Goal: Feedback & Contribution: Leave review/rating

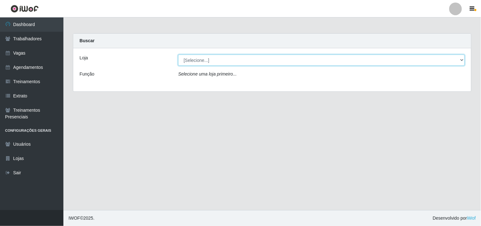
click at [200, 59] on select "[Selecione...] O Cestão - Geisel" at bounding box center [321, 60] width 287 height 11
select select "224"
click at [178, 55] on select "[Selecione...] O Cestão - Geisel" at bounding box center [321, 60] width 287 height 11
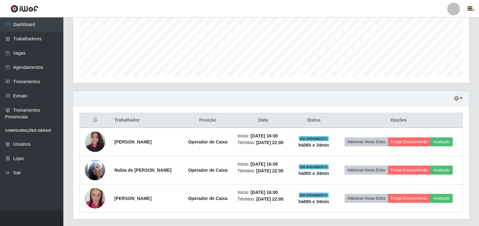
scroll to position [167, 0]
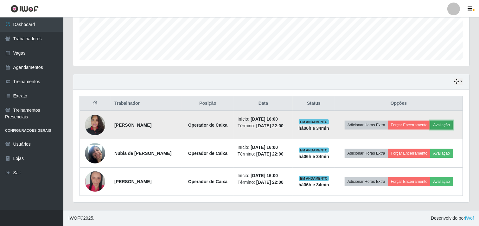
click at [448, 123] on button "Avaliação" at bounding box center [441, 124] width 23 height 9
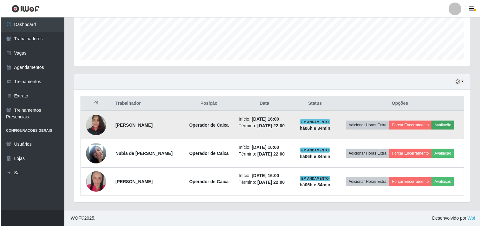
scroll to position [131, 392]
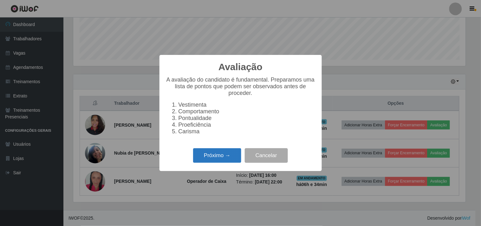
click at [216, 157] on button "Próximo →" at bounding box center [217, 155] width 48 height 15
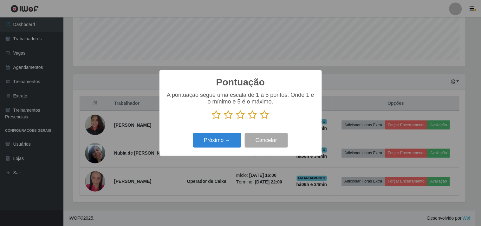
click at [264, 118] on icon at bounding box center [264, 115] width 9 height 10
click at [260, 119] on input "radio" at bounding box center [260, 119] width 0 height 0
click at [235, 136] on button "Próximo →" at bounding box center [217, 140] width 48 height 15
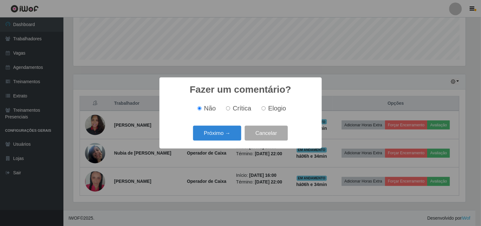
click at [235, 136] on button "Próximo →" at bounding box center [217, 133] width 48 height 15
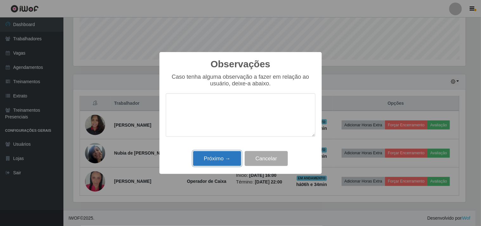
click at [226, 160] on button "Próximo →" at bounding box center [217, 158] width 48 height 15
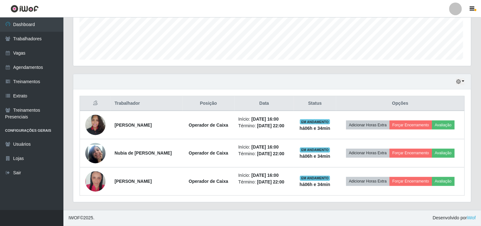
scroll to position [131, 396]
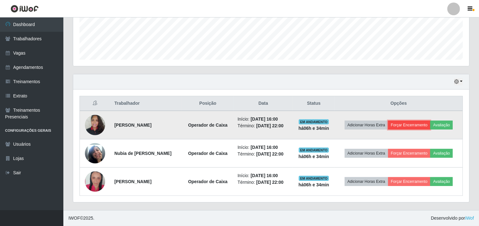
click at [402, 124] on button "Forçar Encerramento" at bounding box center [409, 124] width 42 height 9
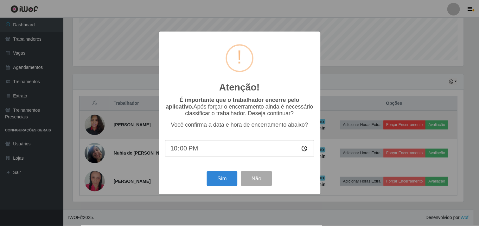
scroll to position [131, 392]
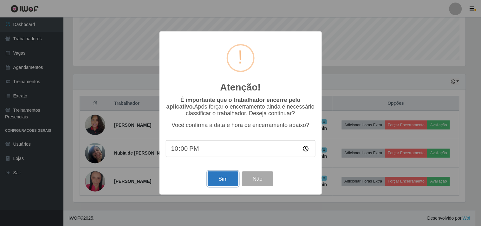
click at [226, 178] on button "Sim" at bounding box center [223, 178] width 31 height 15
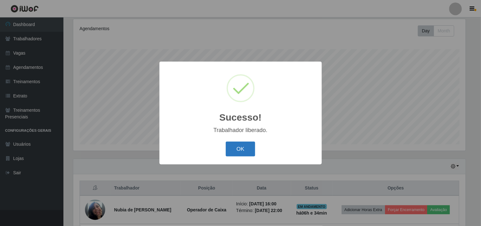
click at [232, 150] on button "OK" at bounding box center [240, 148] width 29 height 15
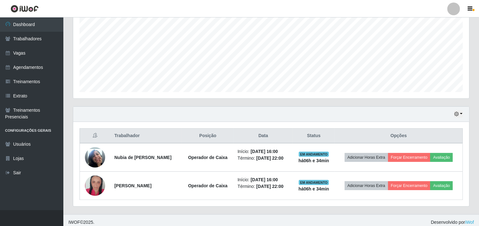
scroll to position [139, 0]
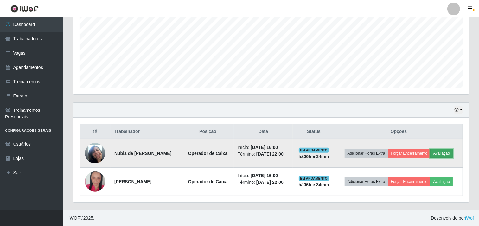
click at [437, 153] on button "Avaliação" at bounding box center [441, 153] width 23 height 9
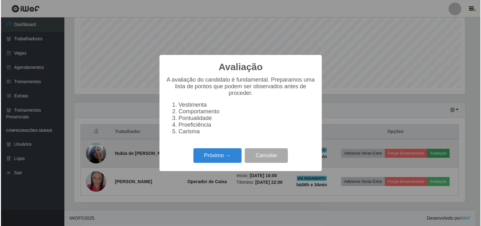
scroll to position [131, 392]
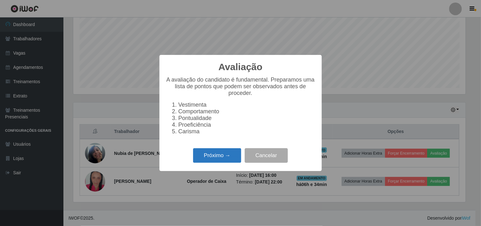
click at [217, 156] on button "Próximo →" at bounding box center [217, 155] width 48 height 15
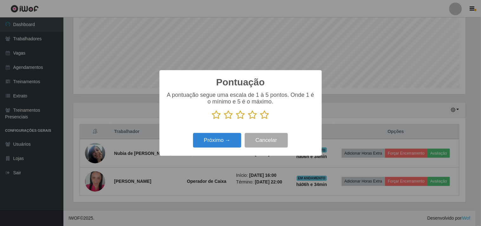
scroll to position [316825, 316564]
click at [261, 114] on icon at bounding box center [264, 115] width 9 height 10
click at [260, 119] on input "radio" at bounding box center [260, 119] width 0 height 0
click at [219, 139] on button "Próximo →" at bounding box center [217, 140] width 48 height 15
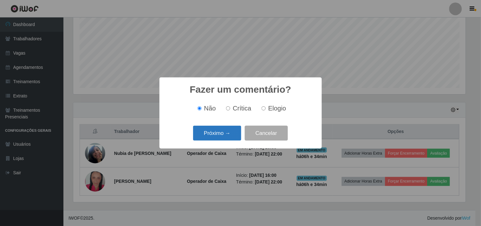
click at [217, 137] on button "Próximo →" at bounding box center [217, 133] width 48 height 15
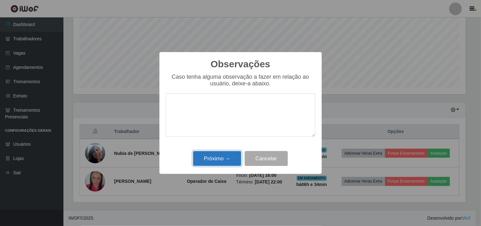
click at [219, 161] on button "Próximo →" at bounding box center [217, 158] width 48 height 15
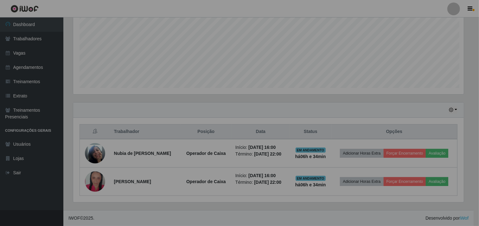
scroll to position [131, 396]
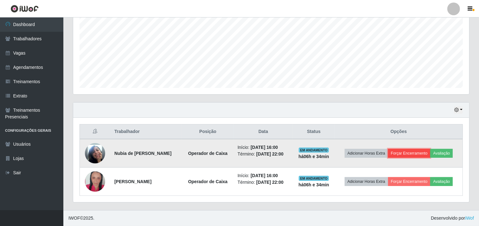
click at [404, 149] on button "Forçar Encerramento" at bounding box center [409, 153] width 42 height 9
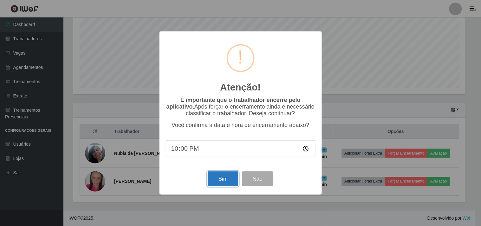
click at [224, 177] on button "Sim" at bounding box center [223, 178] width 31 height 15
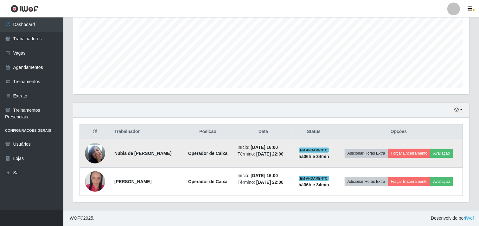
scroll to position [0, 0]
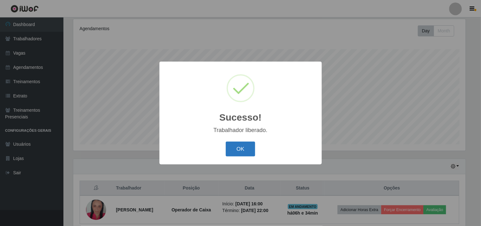
click at [237, 149] on button "OK" at bounding box center [240, 148] width 29 height 15
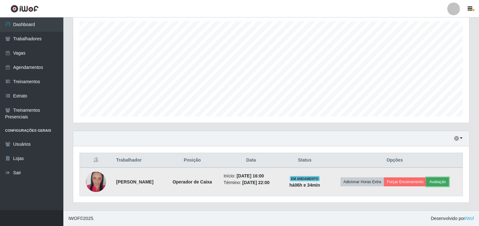
click at [440, 181] on button "Avaliação" at bounding box center [438, 181] width 23 height 9
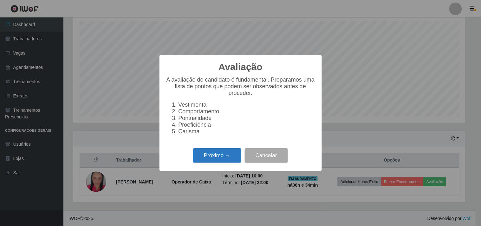
click at [227, 163] on button "Próximo →" at bounding box center [217, 155] width 48 height 15
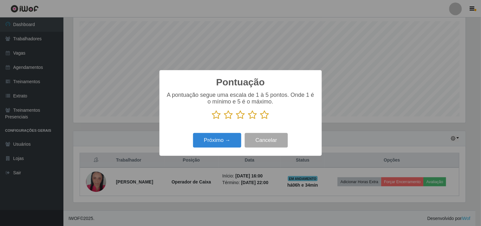
click at [265, 115] on icon at bounding box center [264, 115] width 9 height 10
click at [260, 119] on input "radio" at bounding box center [260, 119] width 0 height 0
click at [223, 137] on button "Próximo →" at bounding box center [217, 140] width 48 height 15
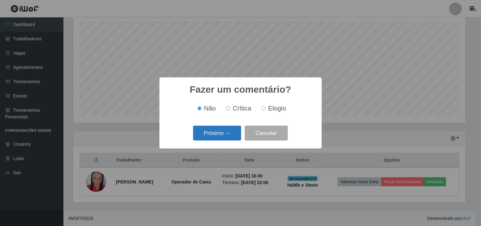
click at [221, 138] on button "Próximo →" at bounding box center [217, 133] width 48 height 15
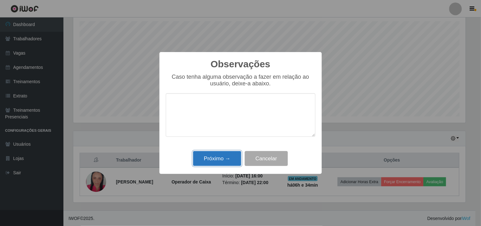
click at [213, 157] on button "Próximo →" at bounding box center [217, 158] width 48 height 15
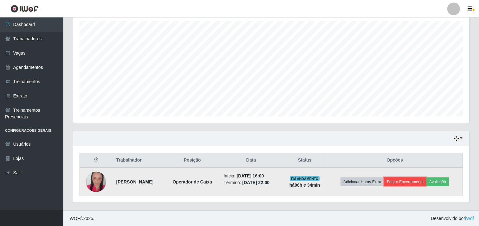
click at [425, 181] on button "Forçar Encerramento" at bounding box center [405, 181] width 42 height 9
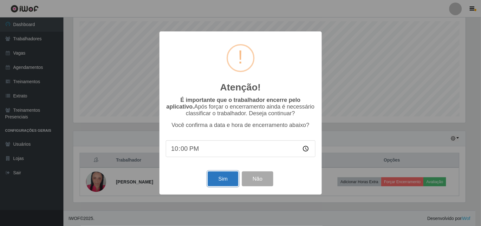
click at [225, 176] on button "Sim" at bounding box center [223, 178] width 31 height 15
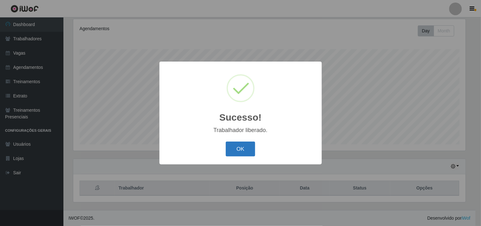
click at [250, 153] on button "OK" at bounding box center [240, 148] width 29 height 15
